Goal: Information Seeking & Learning: Compare options

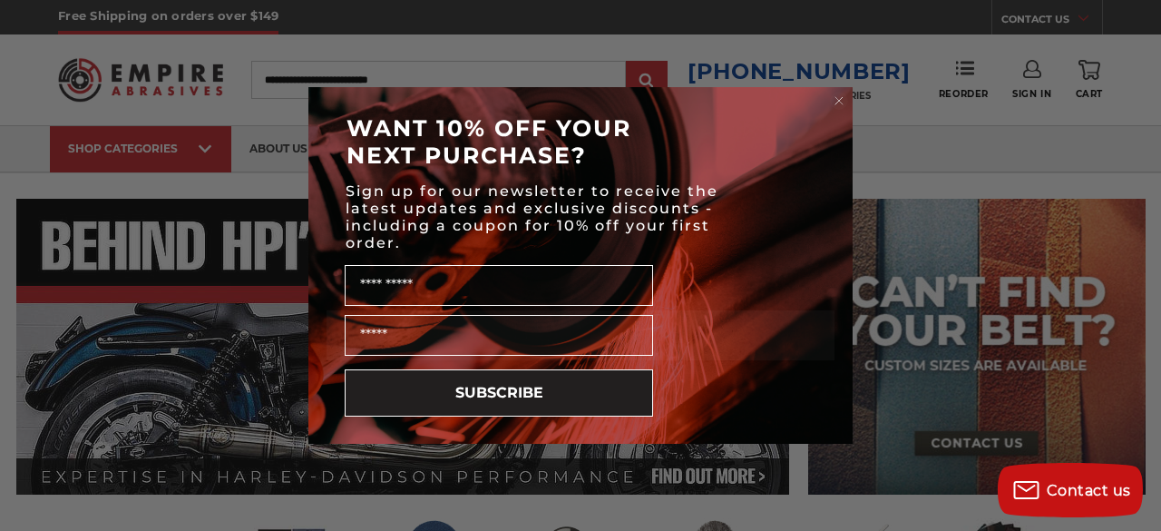
click at [837, 103] on icon "Close dialog" at bounding box center [839, 100] width 7 height 7
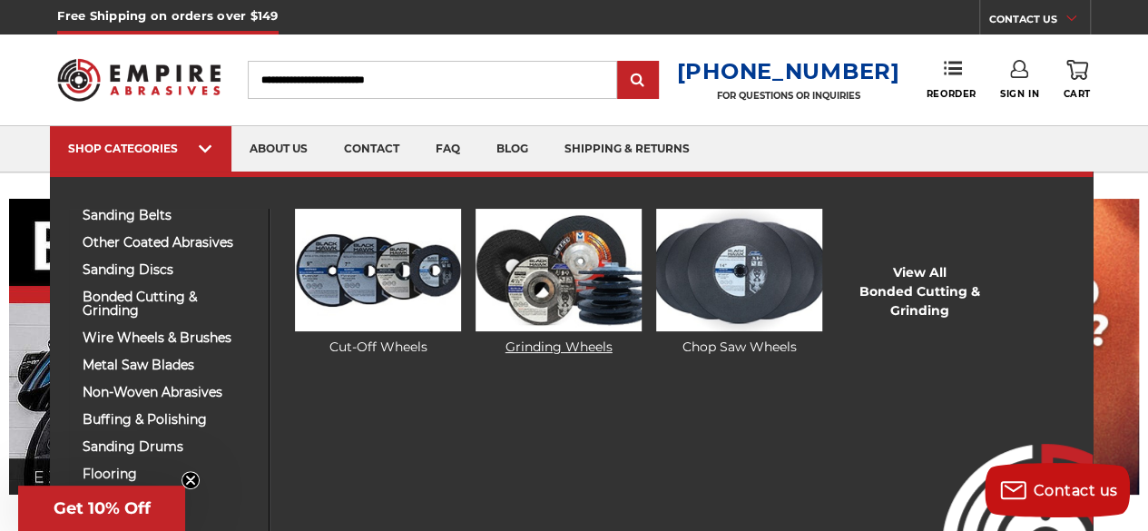
click at [516, 285] on img at bounding box center [557, 270] width 165 height 122
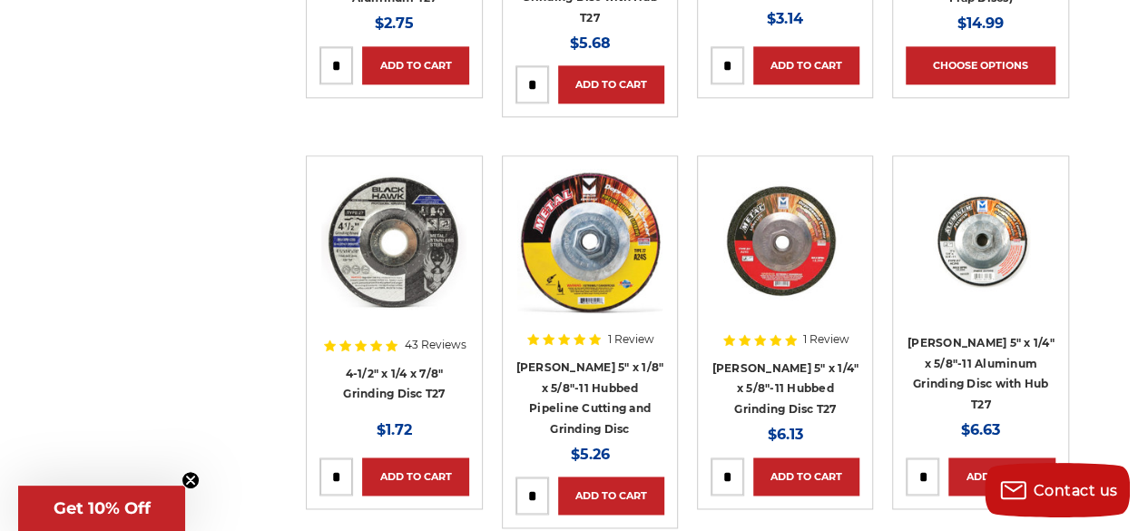
scroll to position [1073, 0]
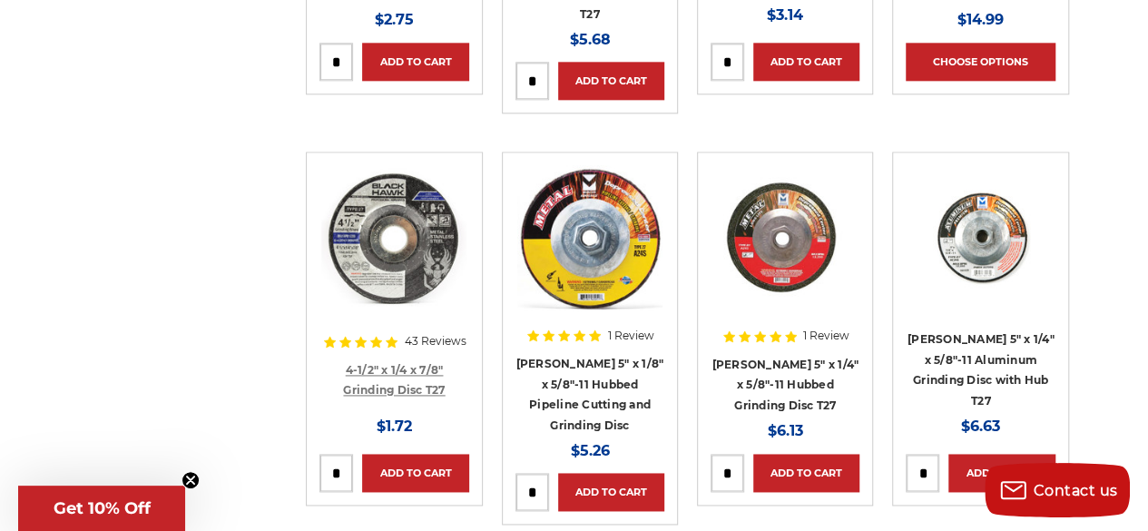
click at [379, 382] on link "4-1/2" x 1/4 x 7/8" Grinding Disc T27" at bounding box center [394, 380] width 102 height 34
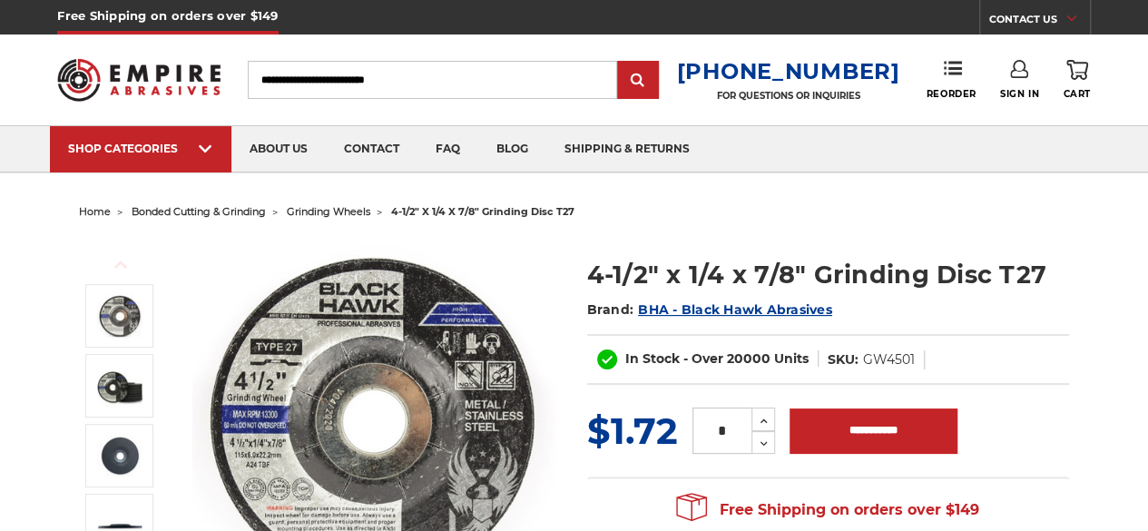
drag, startPoint x: 0, startPoint y: 0, endPoint x: 379, endPoint y: 382, distance: 538.2
click at [379, 382] on img at bounding box center [373, 419] width 363 height 363
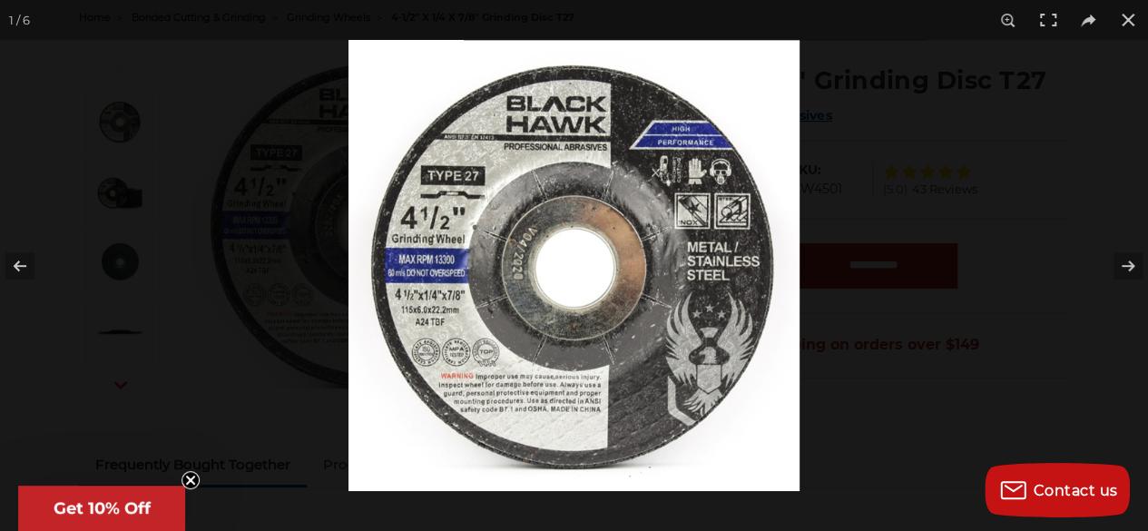
click at [1029, 130] on div at bounding box center [922, 305] width 1148 height 531
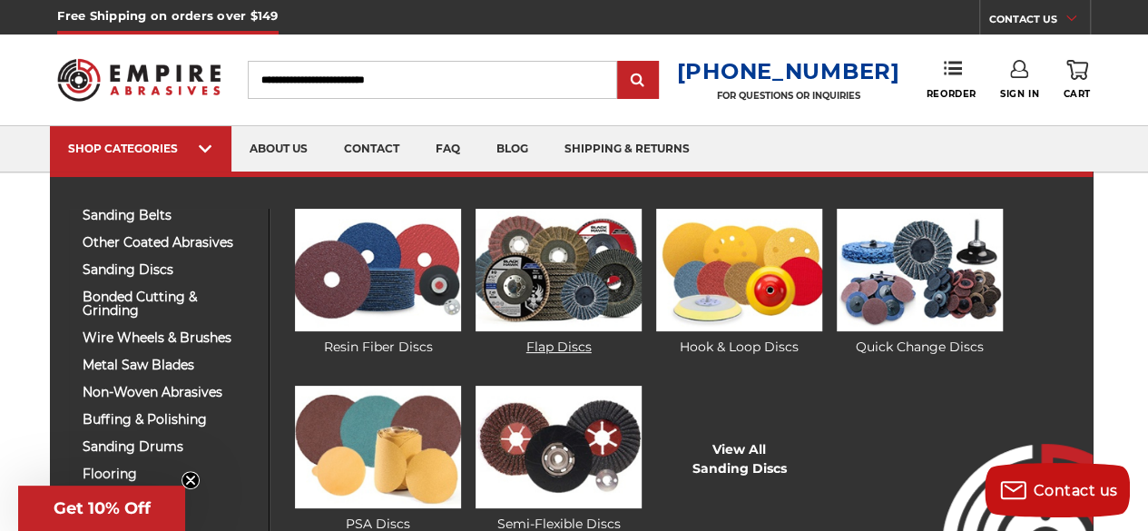
click at [507, 289] on img at bounding box center [557, 270] width 165 height 122
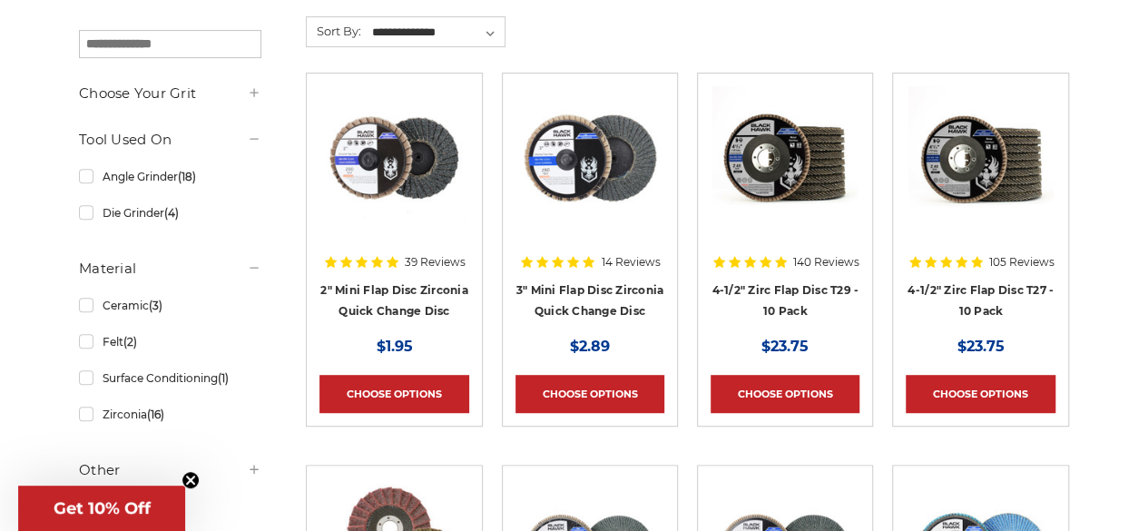
scroll to position [331, 0]
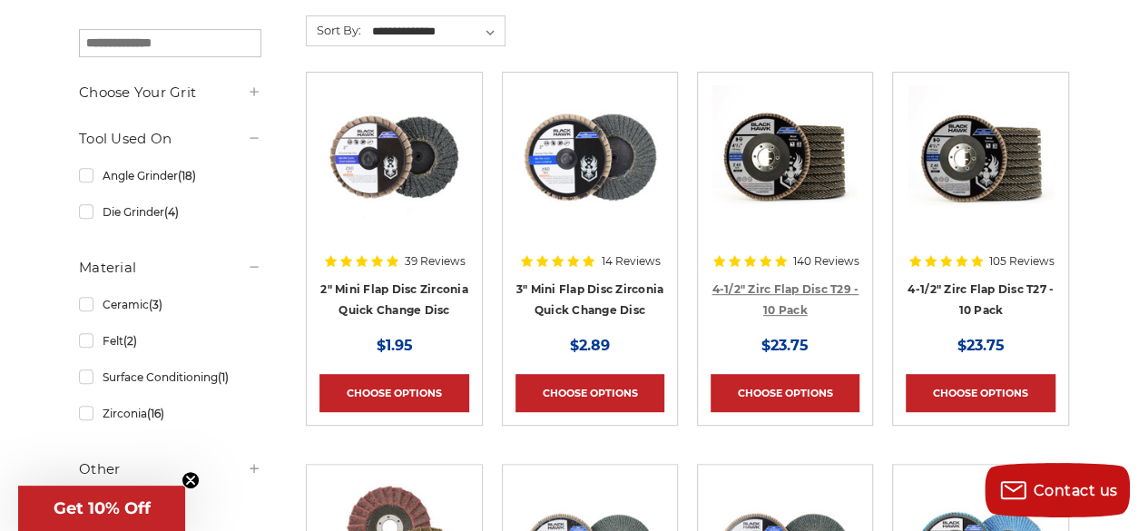
click at [793, 282] on link "4-1/2" Zirc Flap Disc T29 - 10 Pack" at bounding box center [784, 299] width 147 height 34
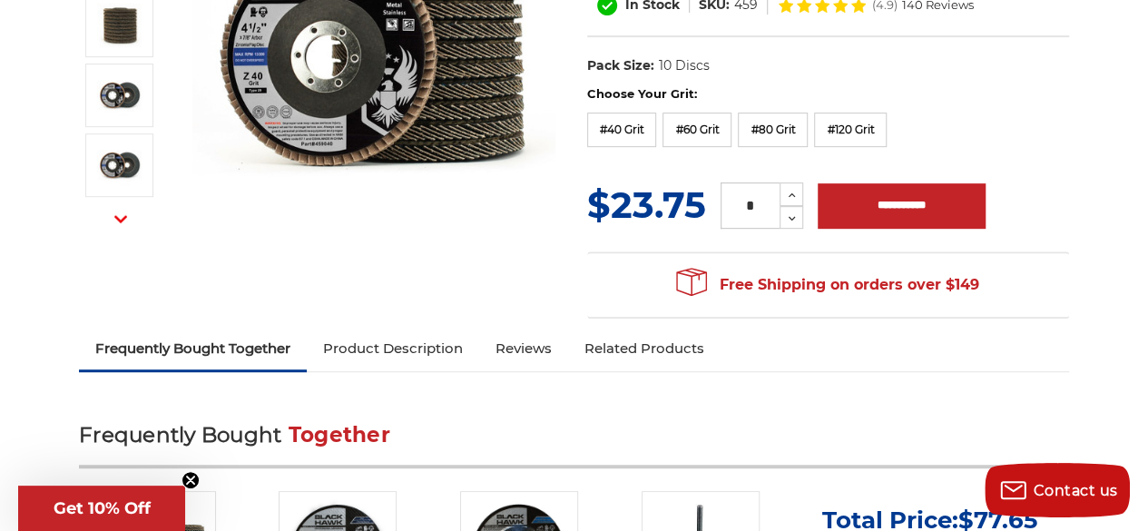
click at [455, 341] on link "Product Description" at bounding box center [393, 348] width 172 height 40
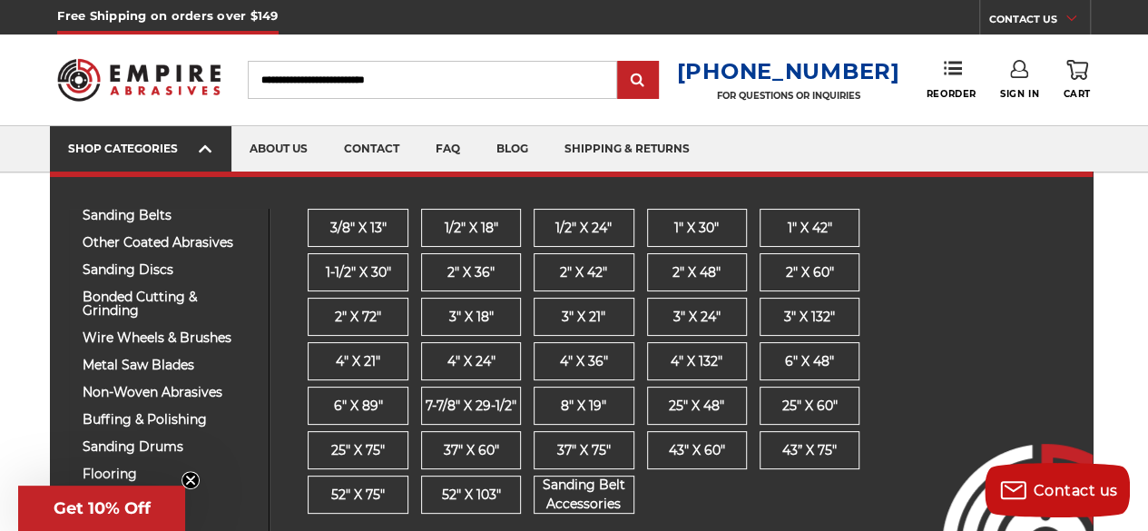
click at [201, 152] on icon at bounding box center [205, 149] width 13 height 20
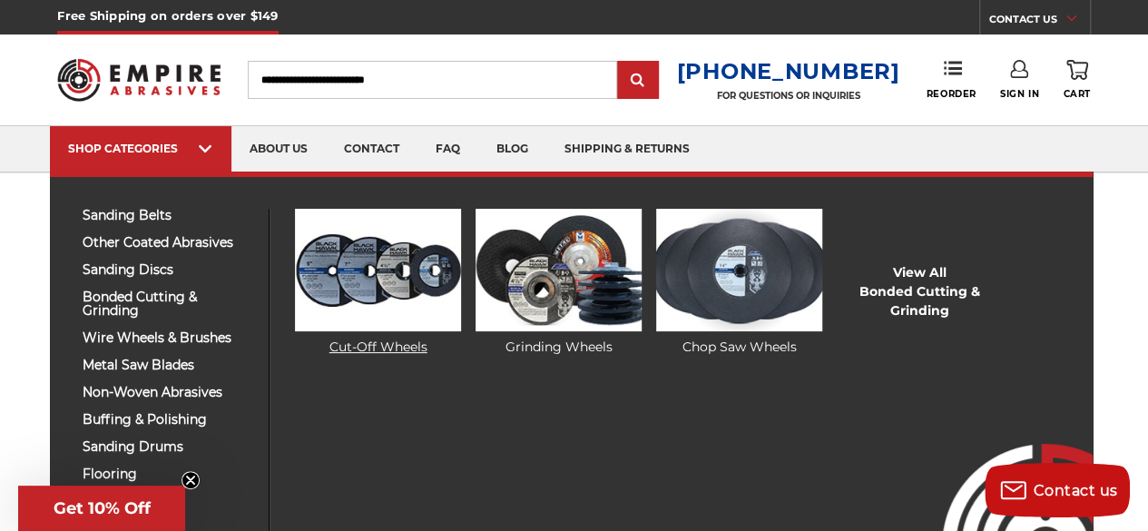
click at [435, 302] on img at bounding box center [377, 270] width 165 height 122
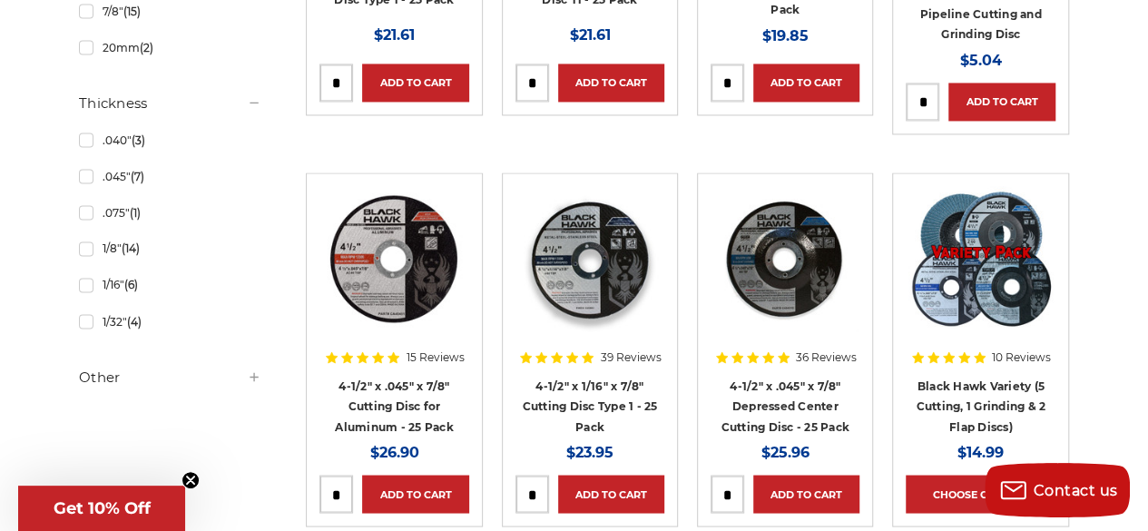
scroll to position [1445, 0]
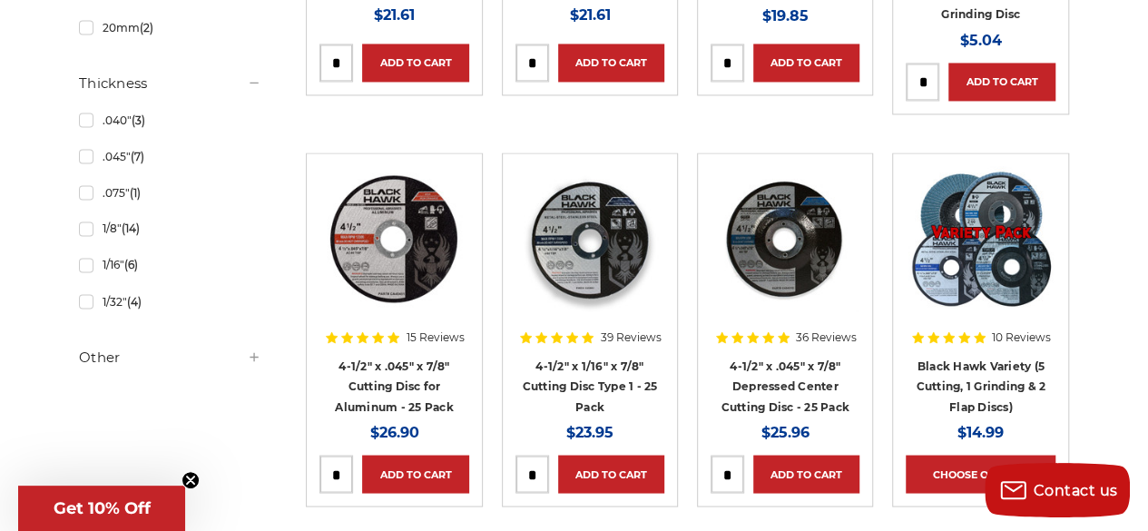
click at [393, 265] on img at bounding box center [393, 238] width 145 height 145
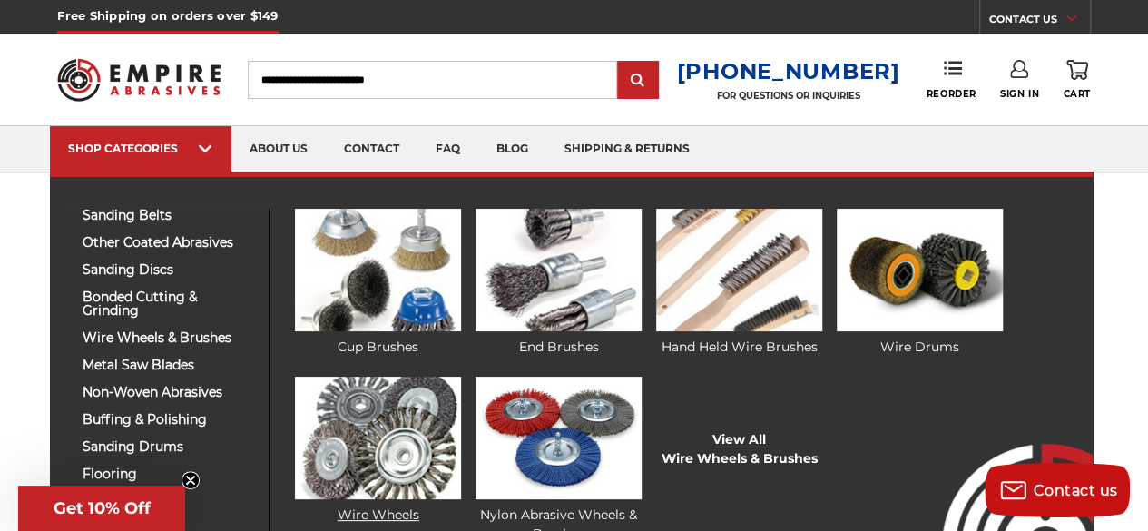
click at [414, 435] on img at bounding box center [377, 438] width 165 height 122
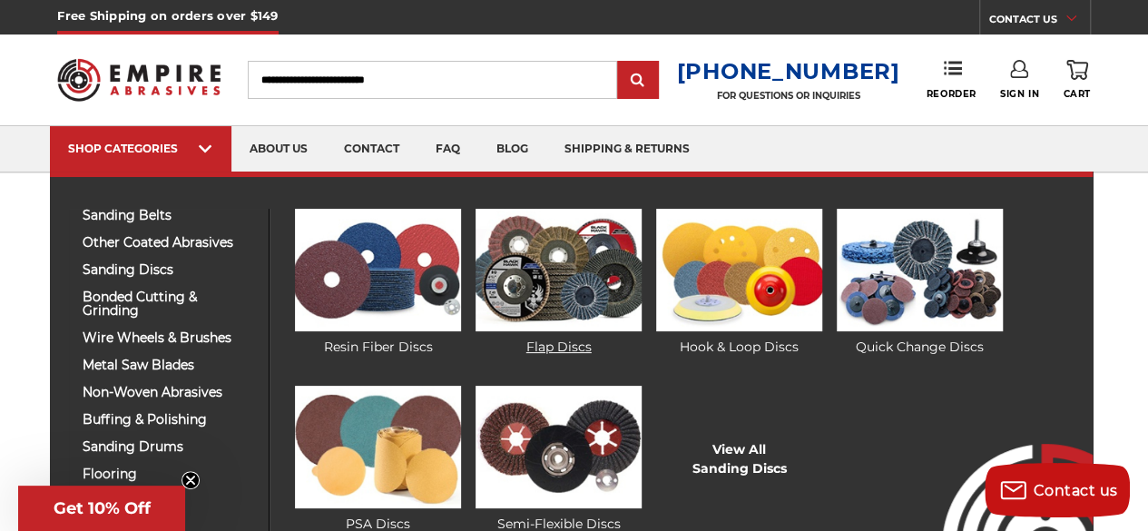
click at [525, 306] on img at bounding box center [557, 270] width 165 height 122
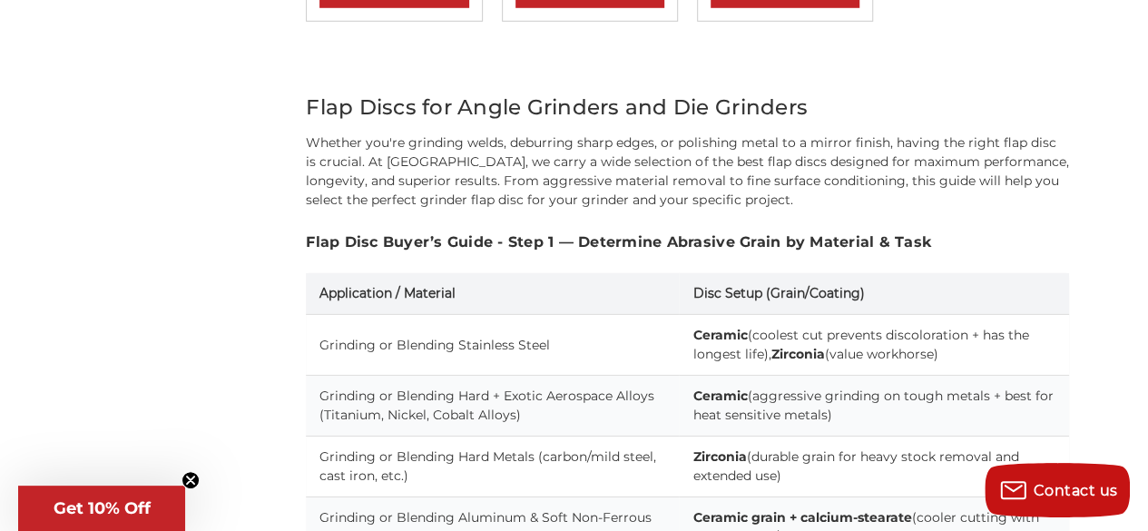
scroll to position [2701, 0]
